Goal: Transaction & Acquisition: Obtain resource

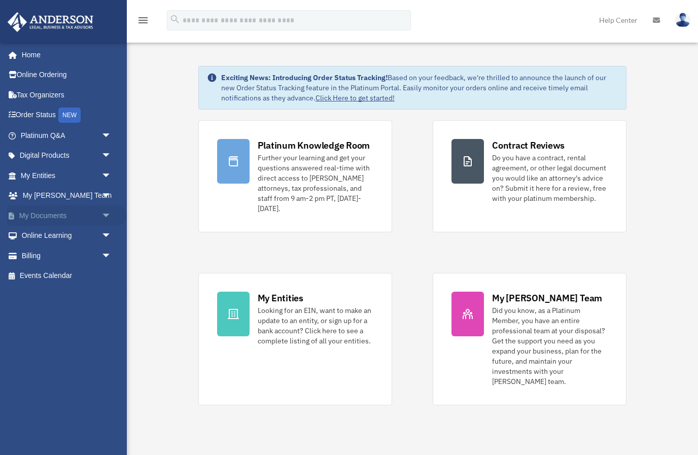
click at [70, 212] on link "My Documents arrow_drop_down" at bounding box center [67, 215] width 120 height 20
click at [106, 216] on span "arrow_drop_down" at bounding box center [111, 215] width 20 height 21
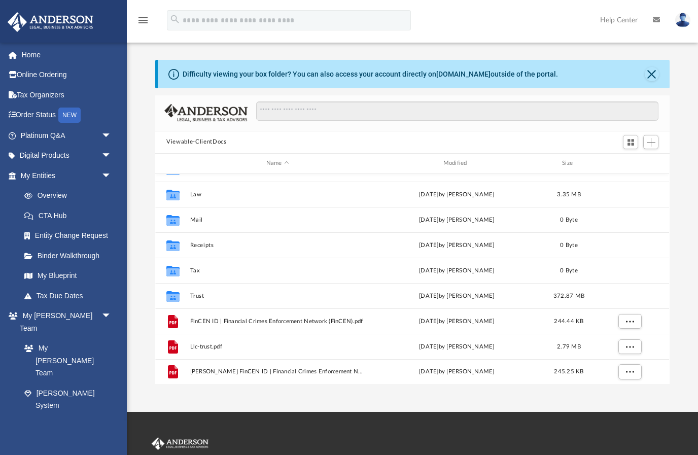
scroll to position [18, 0]
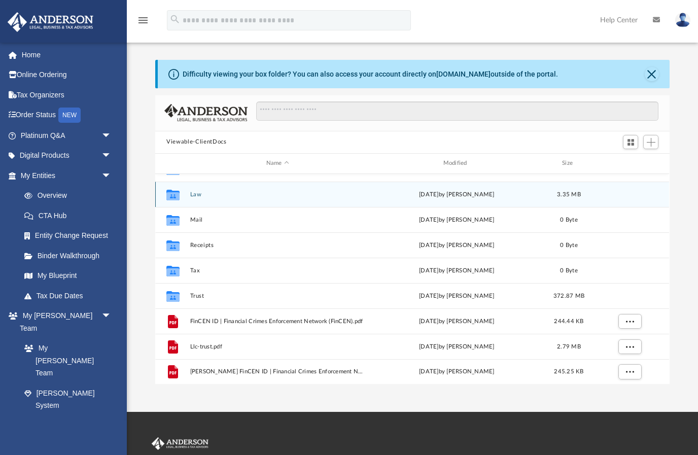
click at [283, 189] on div "Collaborated Folder Law Mon Aug 25 2025 by Mayra Valencia 3.35 MB" at bounding box center [412, 193] width 514 height 25
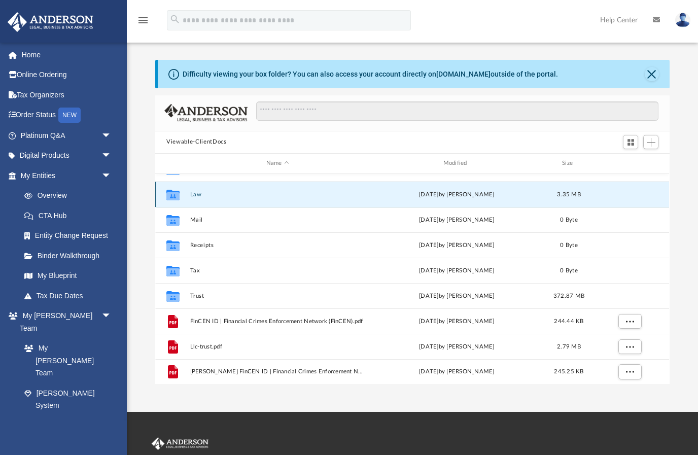
click at [175, 195] on icon "grid" at bounding box center [172, 194] width 13 height 11
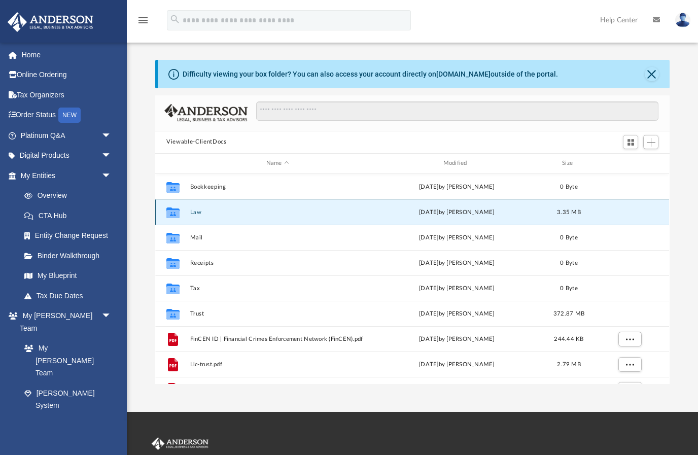
scroll to position [0, 0]
click at [173, 213] on icon "grid" at bounding box center [172, 213] width 13 height 8
click at [405, 213] on div "Mon Aug 25 2025 by Mayra Valencia" at bounding box center [456, 211] width 175 height 9
click at [177, 214] on icon "grid" at bounding box center [172, 213] width 13 height 8
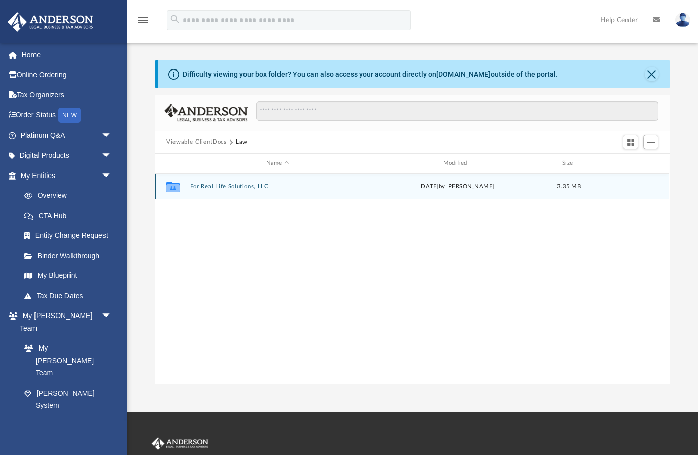
click at [215, 191] on div "Collaborated Folder For Real Life Solutions, LLC Mon Aug 25 2025 by Mayra Valen…" at bounding box center [412, 186] width 514 height 25
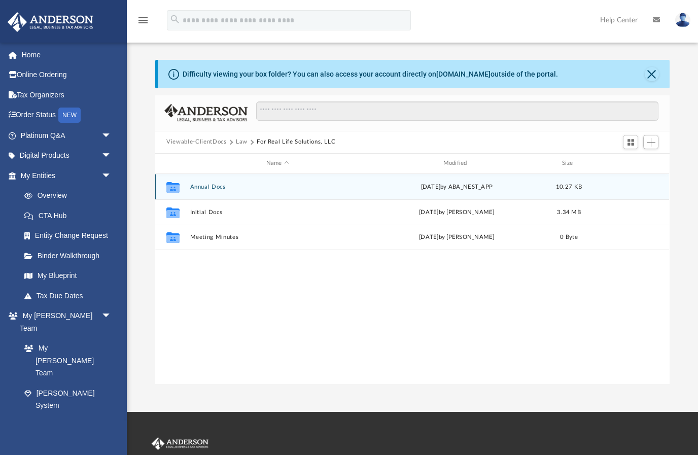
click at [202, 191] on div "Collaborated Folder Annual Docs Thu Jun 19 2025 by ABA_NEST_APP 10.27 KB" at bounding box center [412, 186] width 514 height 25
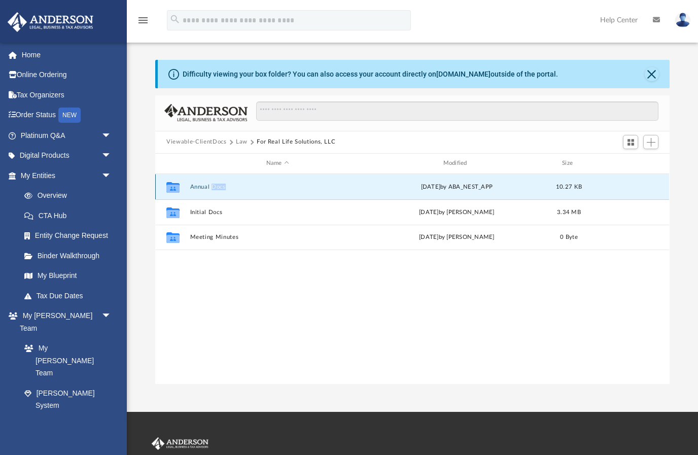
click at [202, 191] on div "Collaborated Folder Annual Docs Thu Jun 19 2025 by ABA_NEST_APP 10.27 KB" at bounding box center [412, 186] width 514 height 25
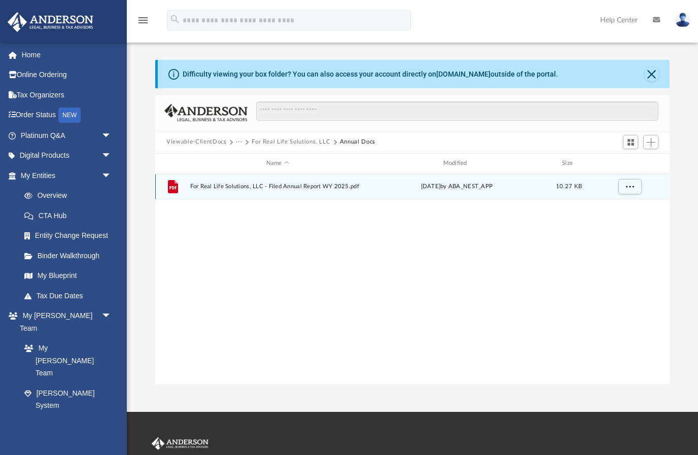
click at [220, 190] on div "File For Real Life Solutions, LLC - Filed Annual Report WY 2025.pdf Thu Jun 19 …" at bounding box center [412, 186] width 514 height 25
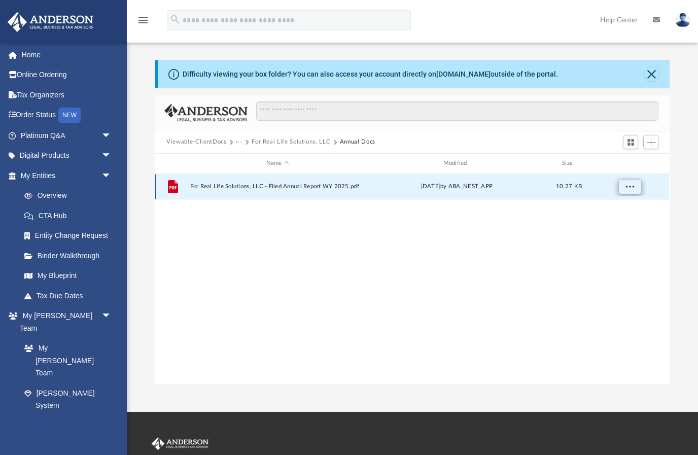
click at [630, 188] on span "More options" at bounding box center [630, 186] width 8 height 6
click at [617, 222] on li "Download" at bounding box center [620, 222] width 29 height 11
click at [627, 188] on span "More options" at bounding box center [630, 186] width 8 height 6
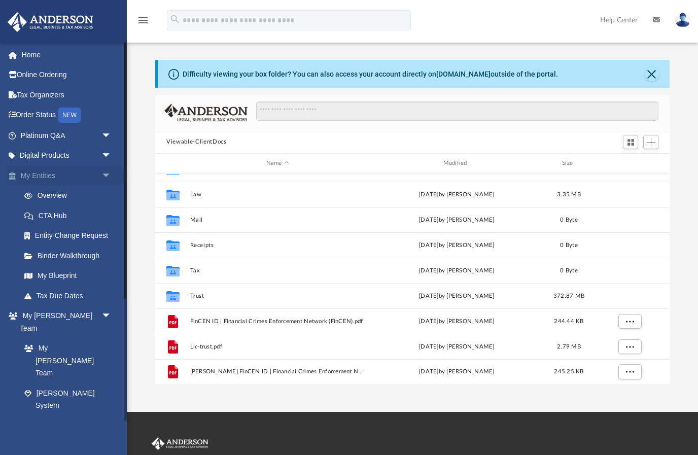
click at [104, 174] on span "arrow_drop_down" at bounding box center [111, 175] width 20 height 21
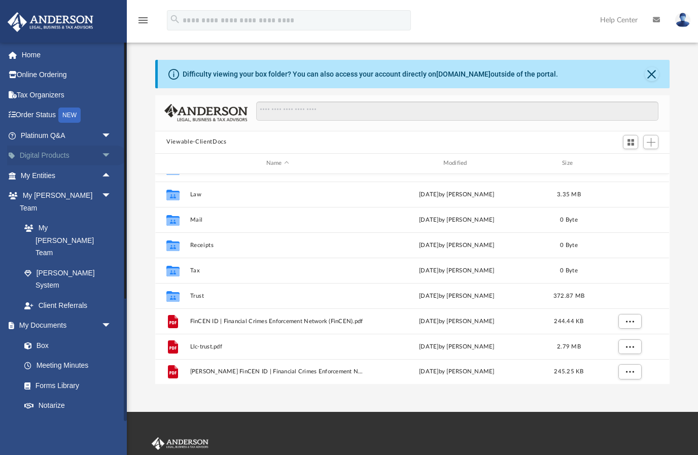
click at [72, 154] on link "Digital Products arrow_drop_down" at bounding box center [67, 155] width 120 height 20
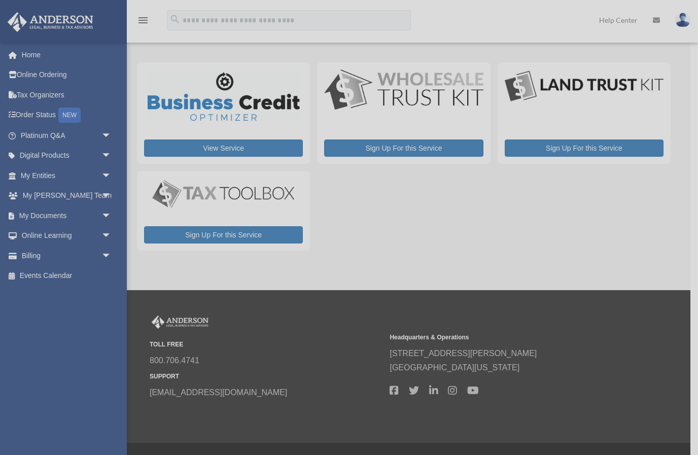
click at [84, 234] on div "x" at bounding box center [349, 227] width 698 height 455
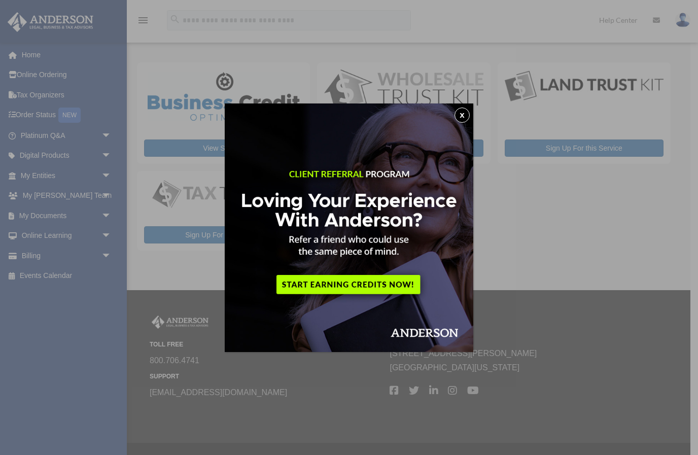
click at [462, 113] on button "x" at bounding box center [461, 114] width 15 height 15
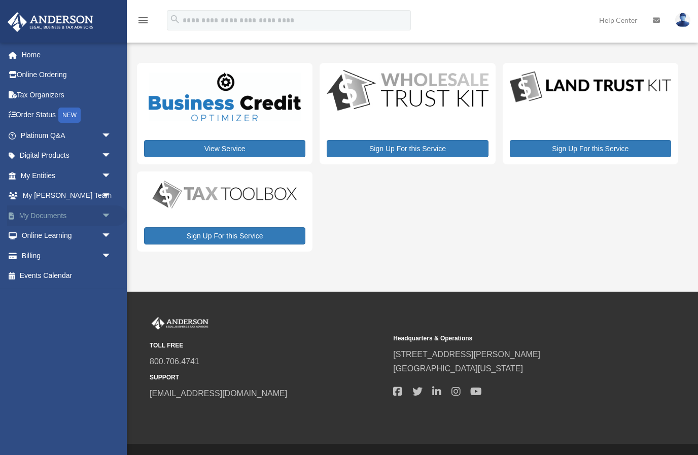
click at [103, 213] on span "arrow_drop_down" at bounding box center [111, 215] width 20 height 21
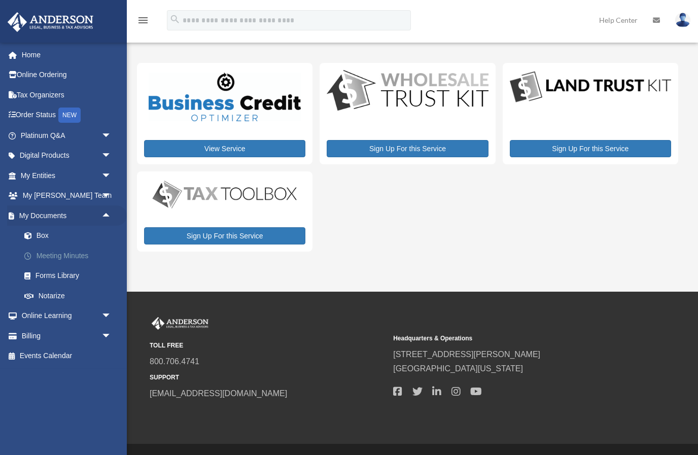
click at [72, 258] on link "Meeting Minutes" at bounding box center [70, 255] width 113 height 20
click at [68, 254] on link "Meeting Minutes" at bounding box center [70, 255] width 113 height 20
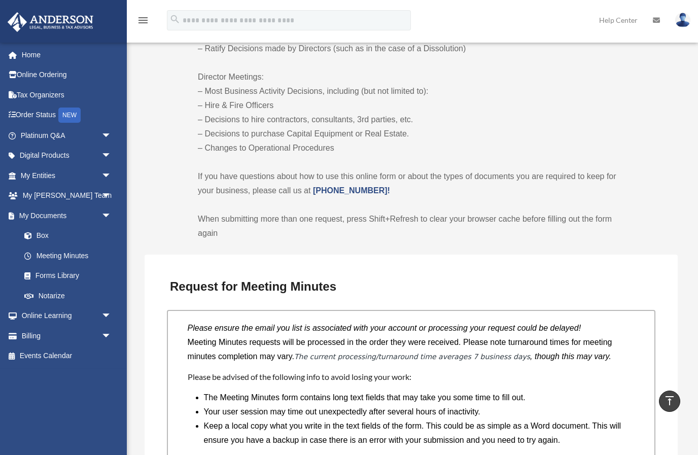
scroll to position [625, 0]
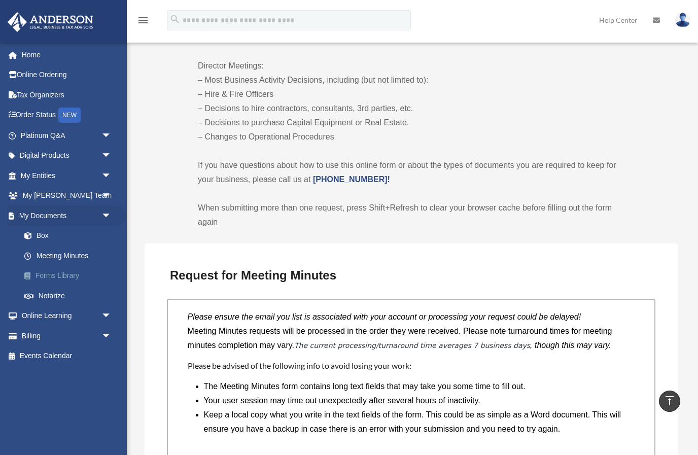
click at [53, 276] on link "Forms Library" at bounding box center [70, 276] width 113 height 20
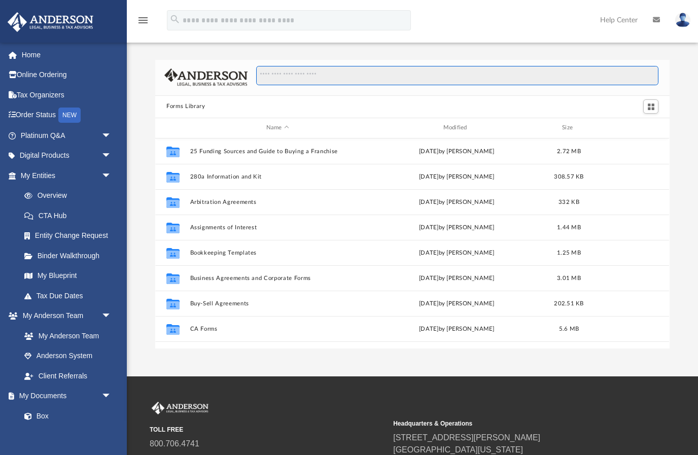
click at [322, 82] on input "Search files and folders" at bounding box center [457, 75] width 402 height 19
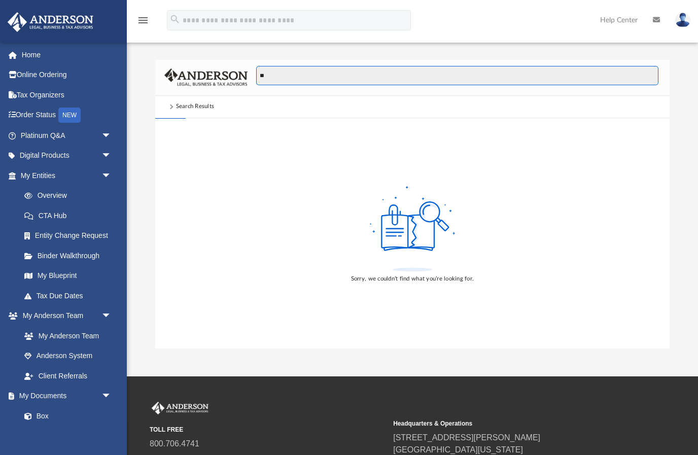
type input "*"
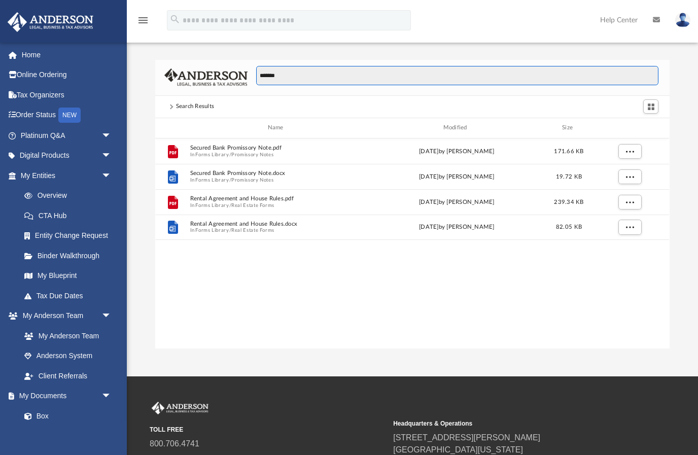
scroll to position [231, 514]
type input "*"
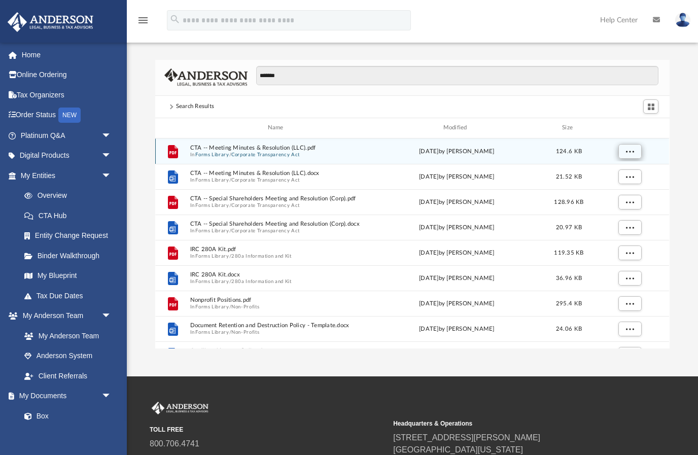
click at [631, 149] on span "More options" at bounding box center [630, 151] width 8 height 6
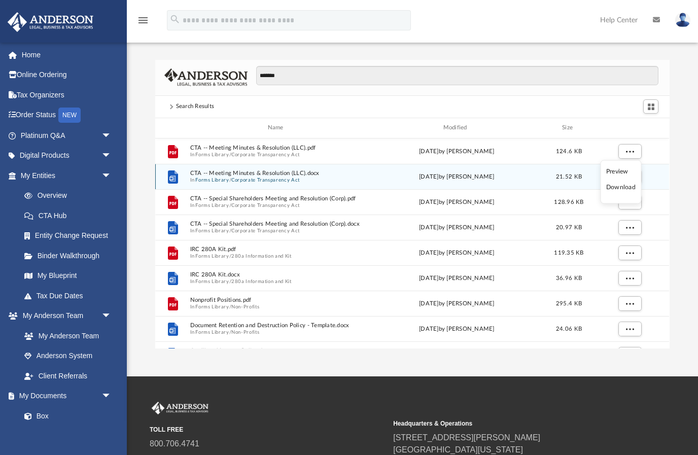
click at [620, 188] on li "Download" at bounding box center [620, 187] width 29 height 11
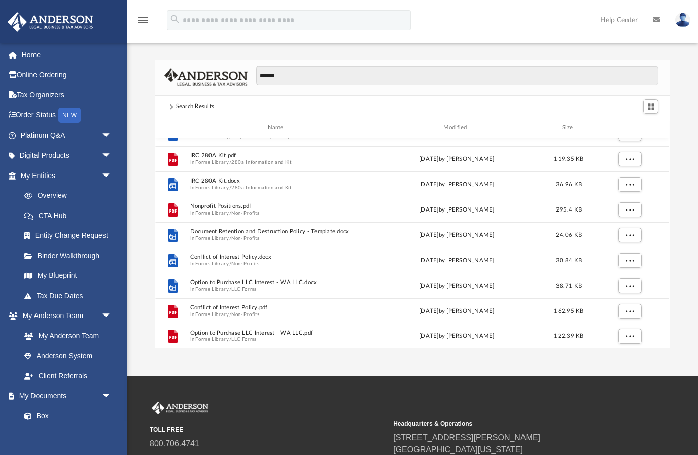
scroll to position [94, 0]
click at [313, 75] on input "*******" at bounding box center [457, 75] width 402 height 19
type input "*"
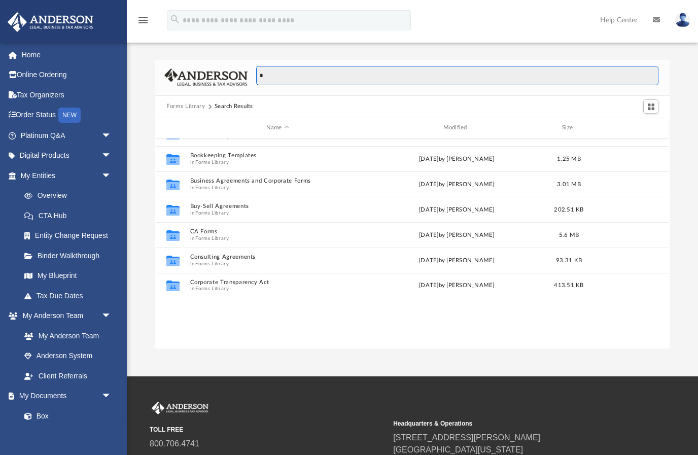
scroll to position [0, 0]
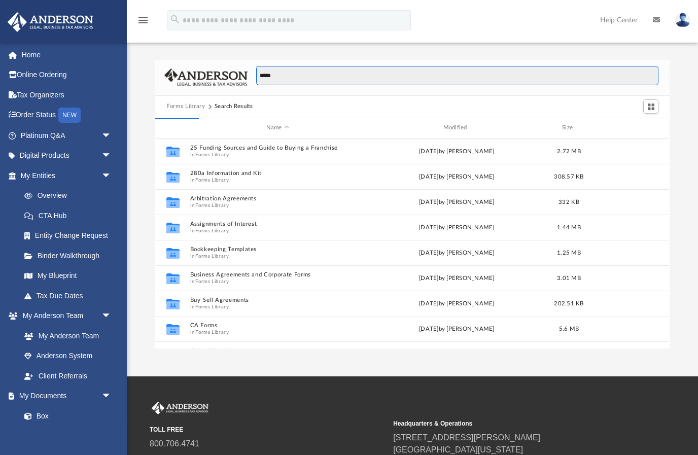
type input "******"
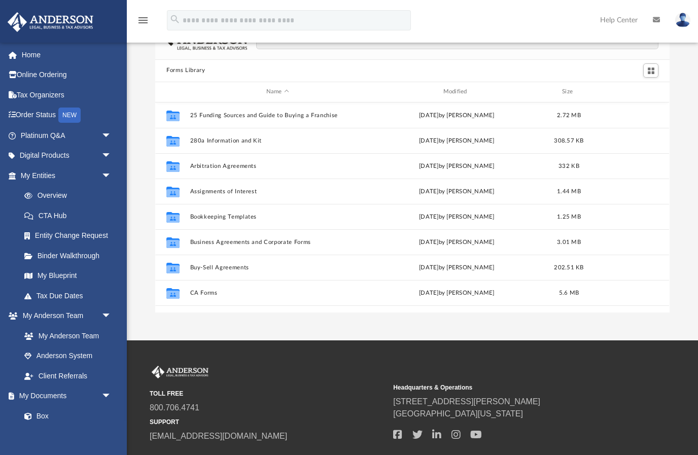
scroll to position [231, 514]
